Goal: Task Accomplishment & Management: Complete application form

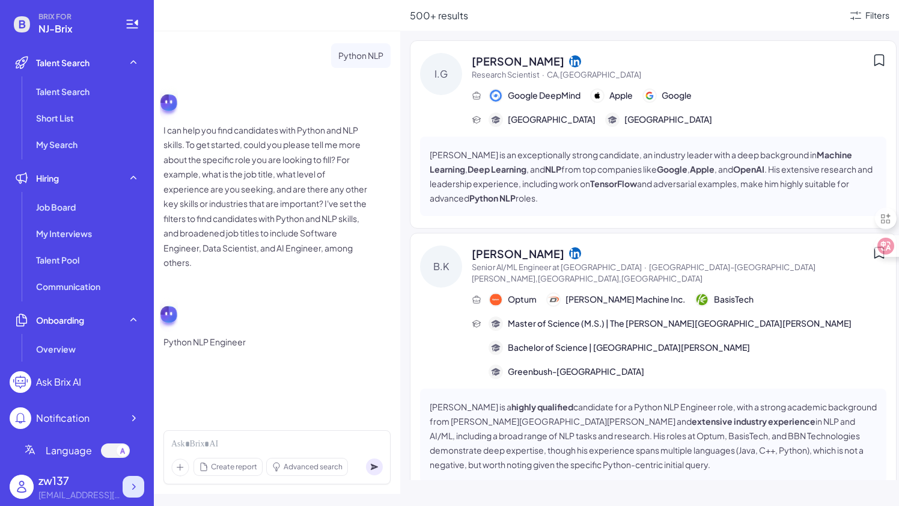
click at [134, 489] on icon at bounding box center [133, 486] width 12 height 12
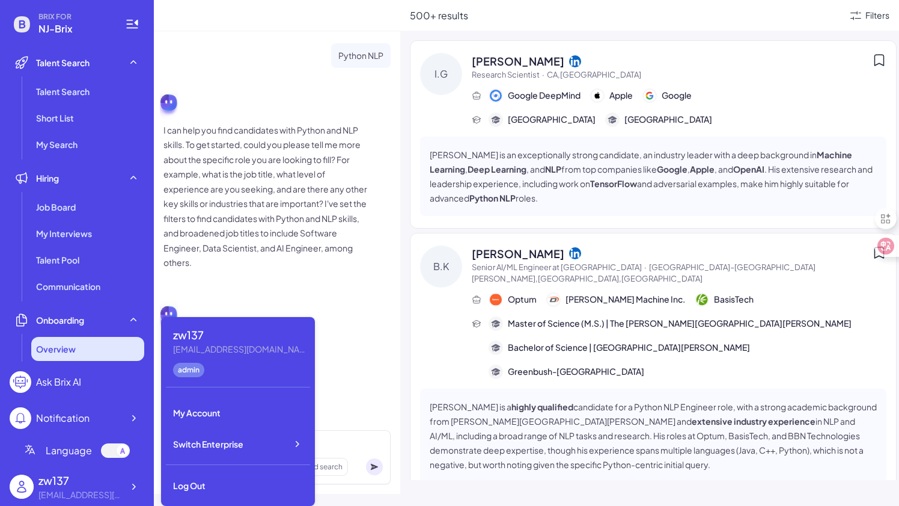
click at [75, 351] on span "Overview" at bounding box center [56, 349] width 40 height 12
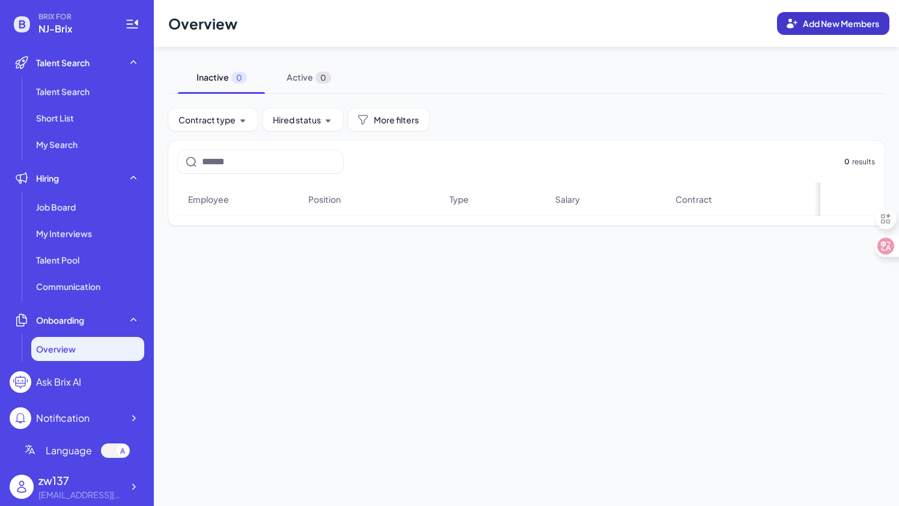
click at [803, 24] on span "Add New Members" at bounding box center [841, 23] width 76 height 11
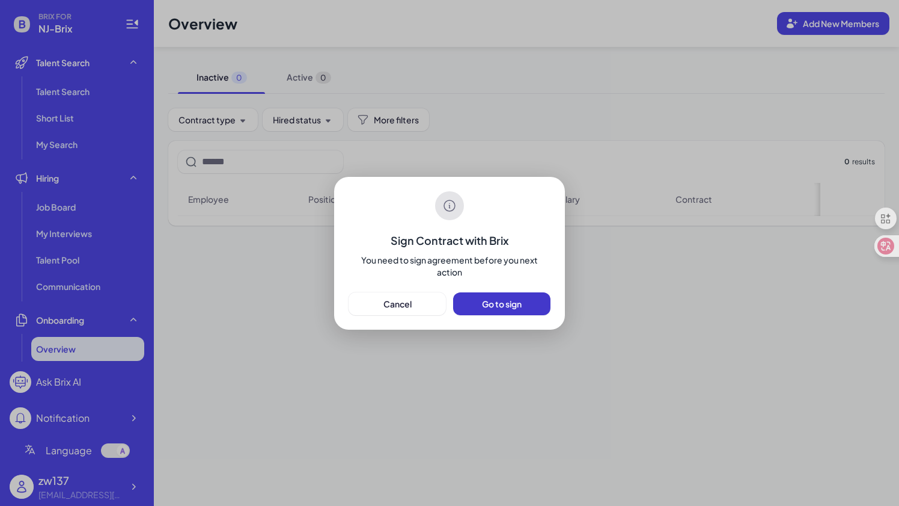
click at [511, 307] on span "Go to sign" at bounding box center [502, 303] width 40 height 11
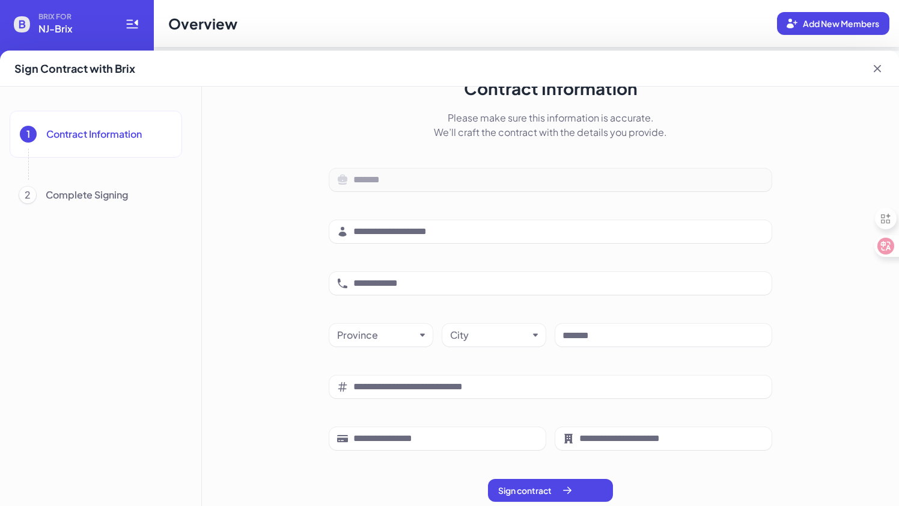
scroll to position [54, 0]
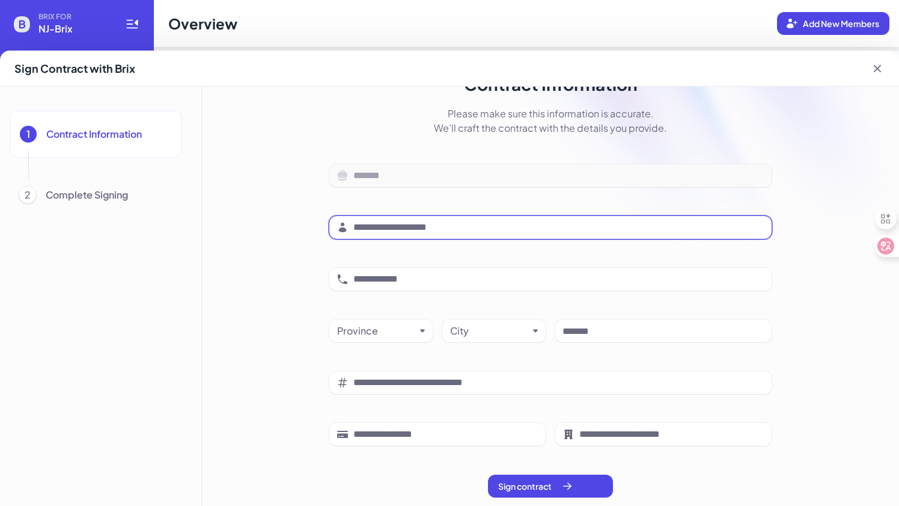
click at [521, 231] on input at bounding box center [559, 227] width 411 height 14
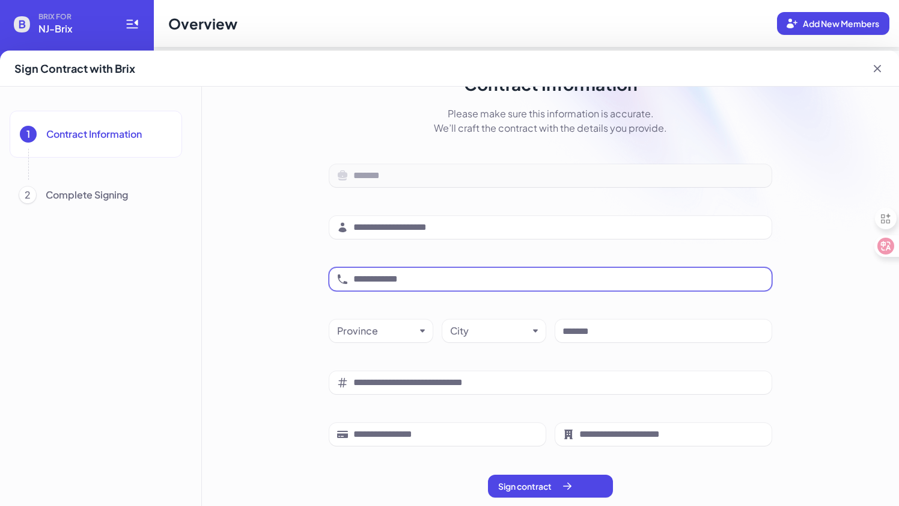
click at [450, 270] on span at bounding box center [550, 279] width 442 height 23
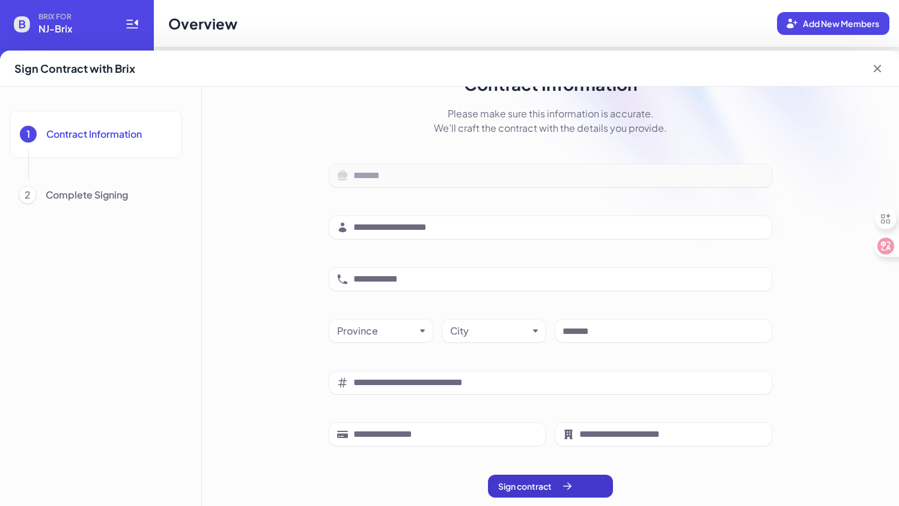
click at [527, 480] on div "Sign contract" at bounding box center [535, 486] width 75 height 12
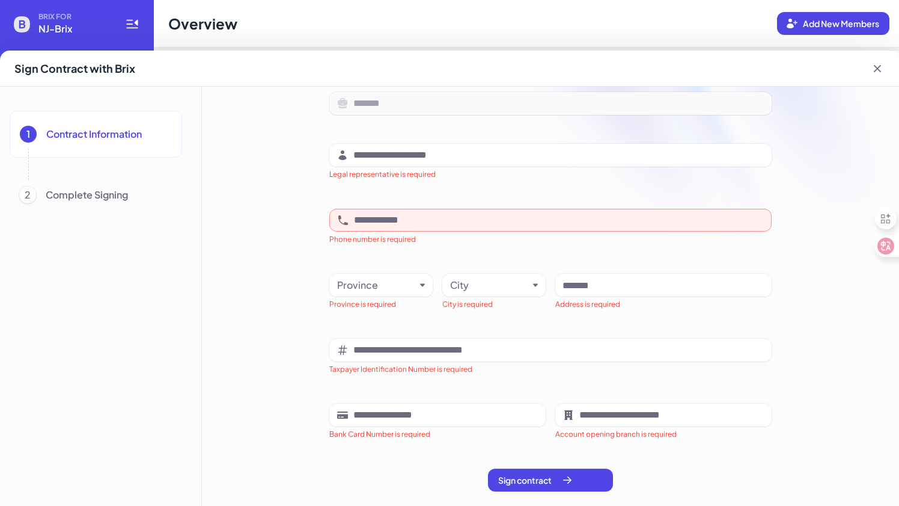
scroll to position [0, 0]
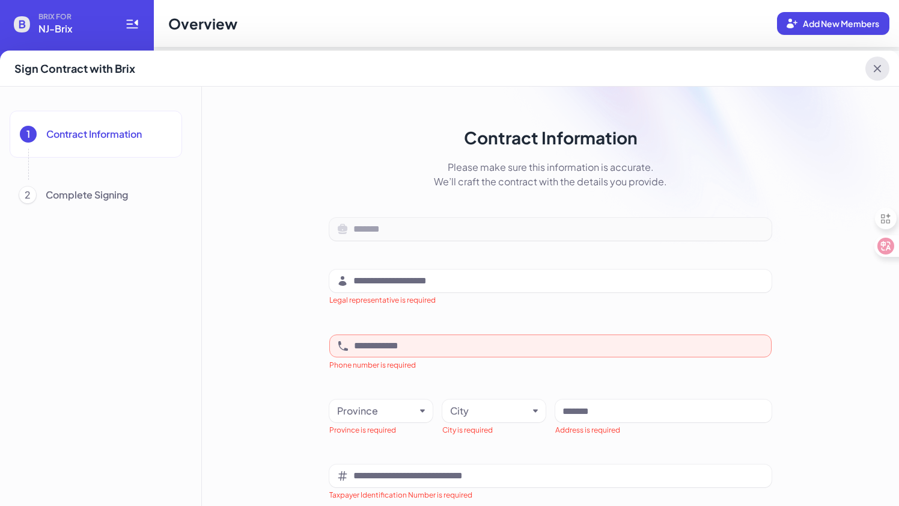
click at [878, 69] on icon at bounding box center [877, 68] width 7 height 7
